Goal: Task Accomplishment & Management: Use online tool/utility

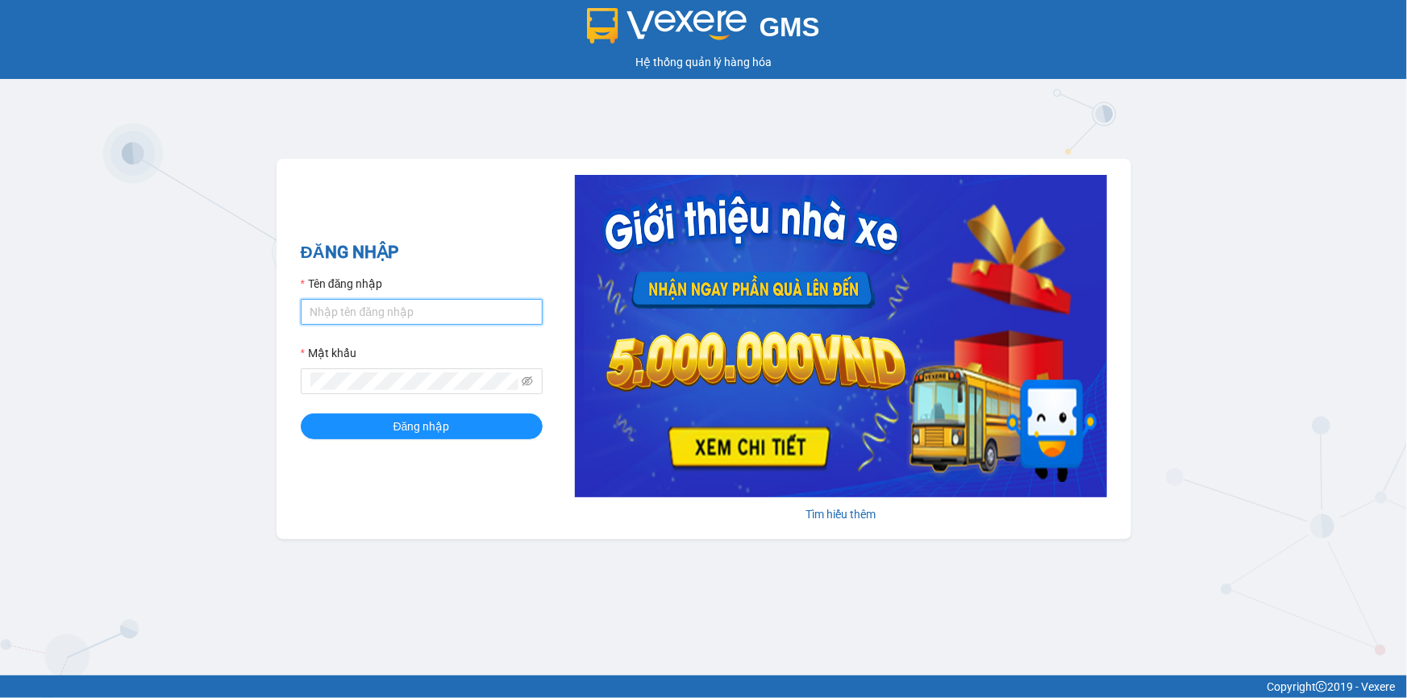
drag, startPoint x: 358, startPoint y: 315, endPoint x: 370, endPoint y: 323, distance: 14.5
click at [358, 315] on input "Tên đăng nhập" at bounding box center [422, 312] width 242 height 26
click at [359, 317] on input "Tên đăng nhập" at bounding box center [422, 312] width 242 height 26
drag, startPoint x: 389, startPoint y: 306, endPoint x: 388, endPoint y: 323, distance: 16.2
click at [389, 306] on input "Tên đăng nhập" at bounding box center [422, 312] width 242 height 26
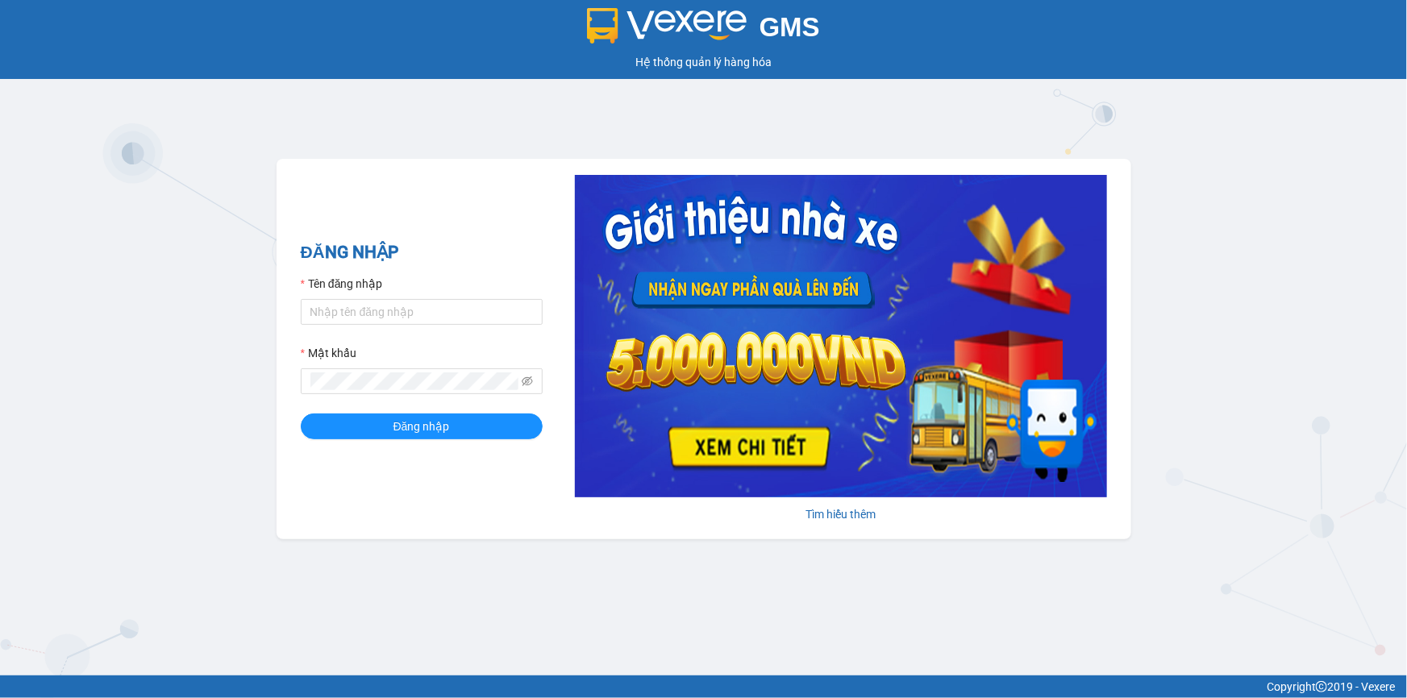
drag, startPoint x: 346, startPoint y: 409, endPoint x: 345, endPoint y: 397, distance: 11.3
click at [346, 409] on form "Tên đăng nhập Mật khẩu Đăng nhập" at bounding box center [422, 357] width 242 height 164
click at [405, 327] on form "Tên đăng nhập Mật khẩu Đăng nhập" at bounding box center [422, 357] width 242 height 164
click at [427, 314] on input "Tên đăng nhập" at bounding box center [422, 312] width 242 height 26
type input "nho.quochoang"
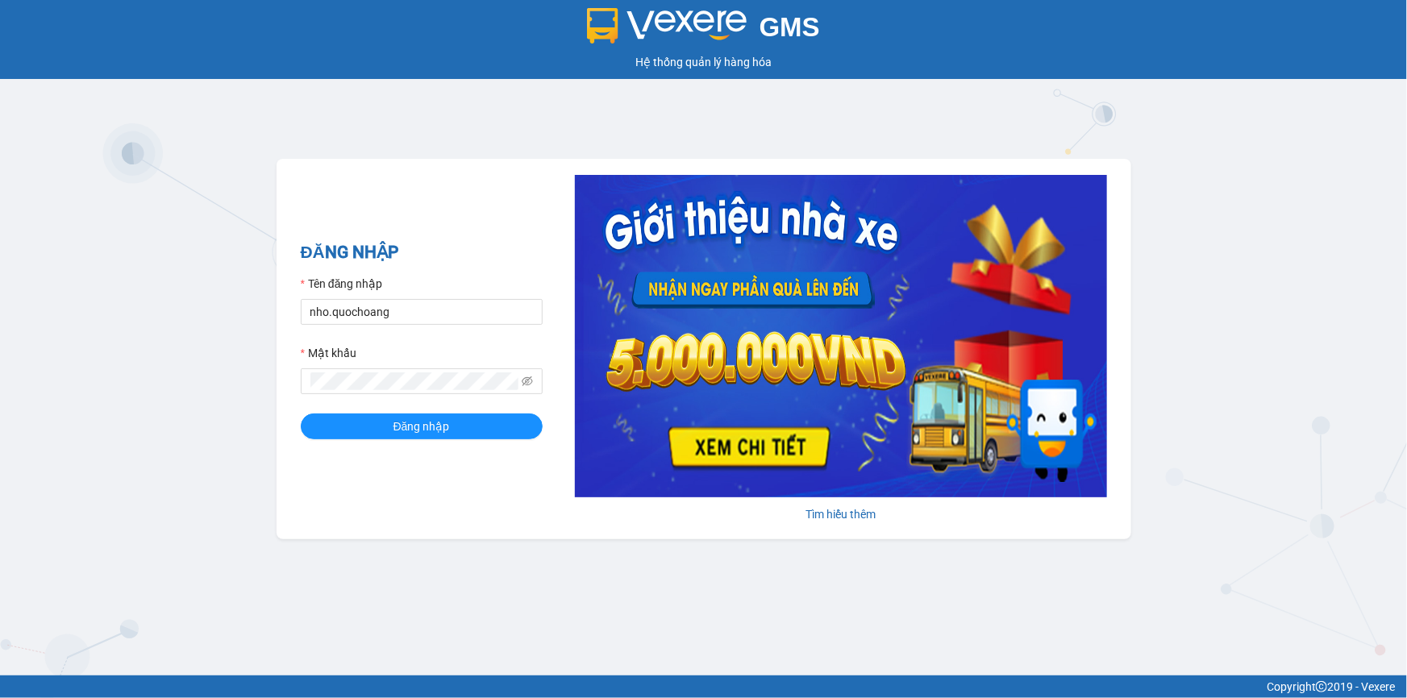
click at [372, 397] on form "Tên đăng nhập nho.quochoang Mật khẩu Đăng nhập" at bounding box center [422, 357] width 242 height 164
click at [371, 391] on span at bounding box center [422, 381] width 242 height 26
click at [301, 414] on button "Đăng nhập" at bounding box center [422, 427] width 242 height 26
